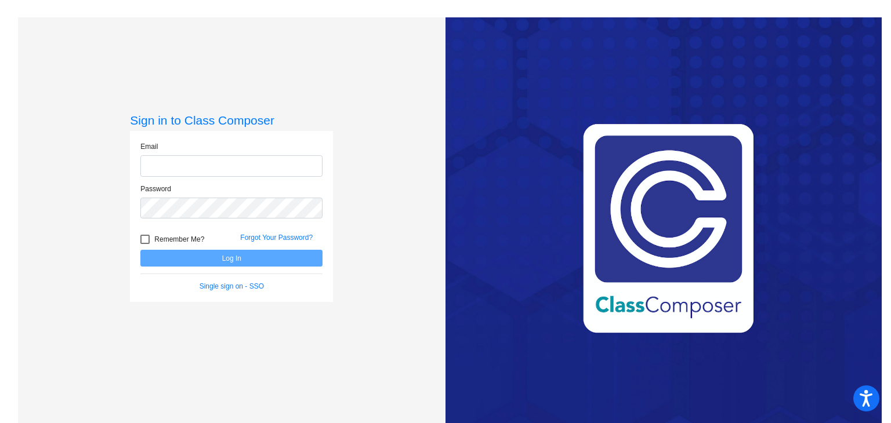
type input "vessb@slcs.us"
click at [234, 262] on button "Log In" at bounding box center [231, 258] width 182 height 17
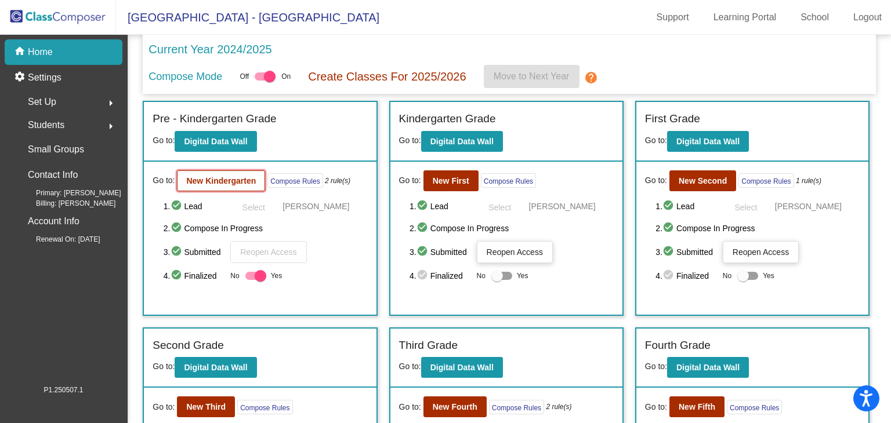
click at [213, 176] on b "New Kindergarten" at bounding box center [221, 180] width 70 height 9
click at [694, 402] on b "New Fifth" at bounding box center [696, 406] width 37 height 9
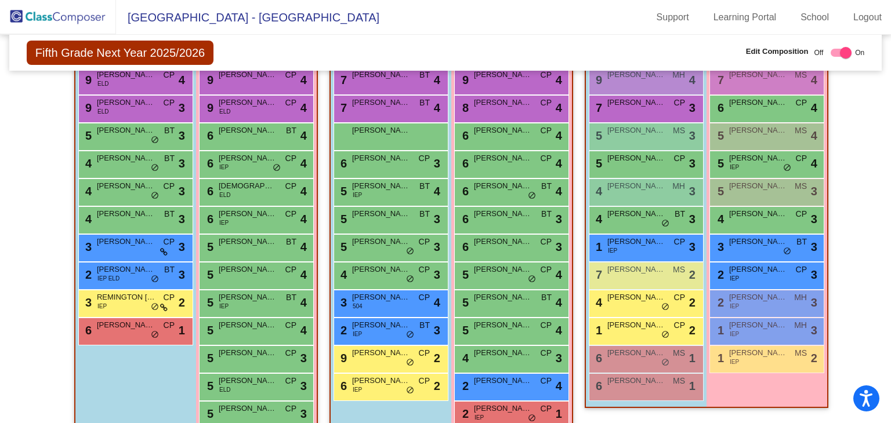
scroll to position [310, 0]
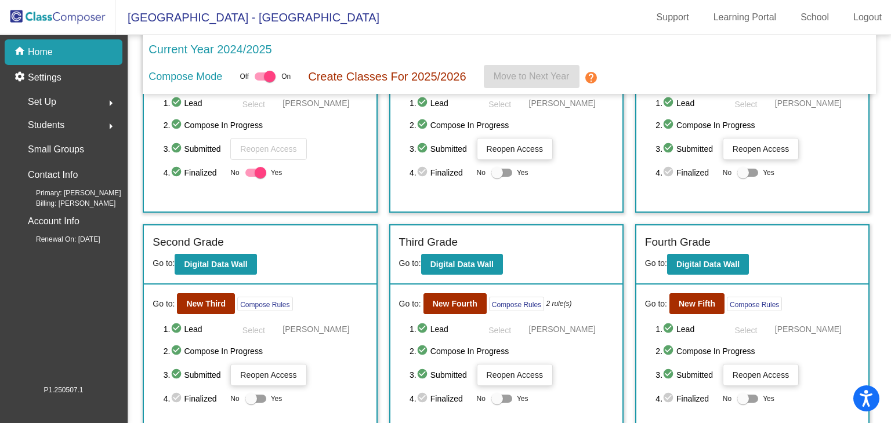
scroll to position [122, 0]
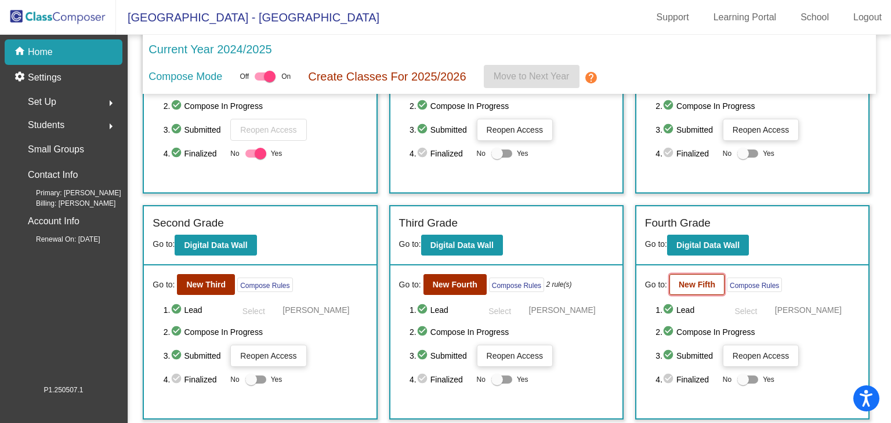
click at [682, 275] on button "New Fifth" at bounding box center [696, 284] width 55 height 21
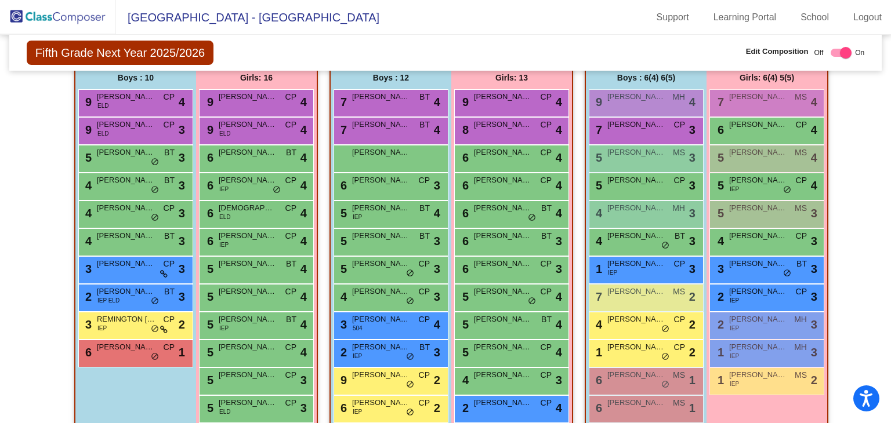
scroll to position [259, 0]
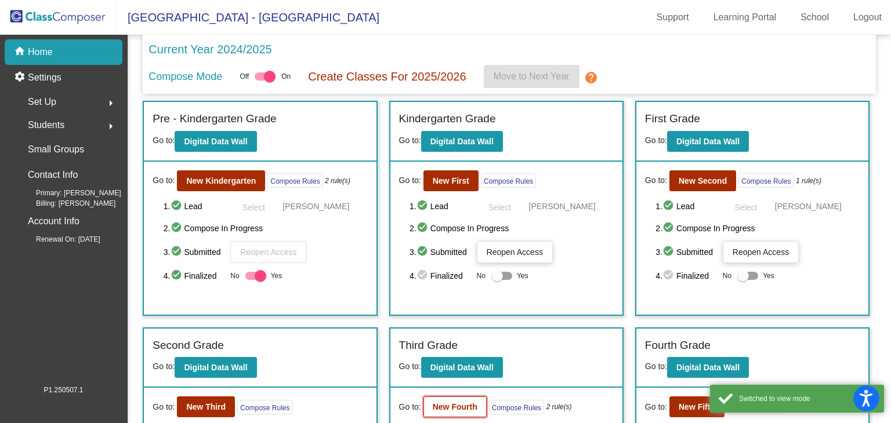
click at [456, 399] on button "New Fourth" at bounding box center [454, 407] width 63 height 21
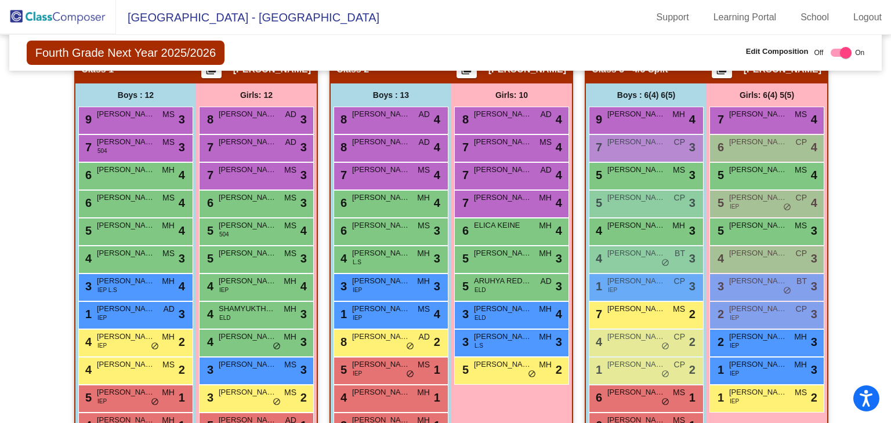
scroll to position [253, 0]
